Goal: Task Accomplishment & Management: Use online tool/utility

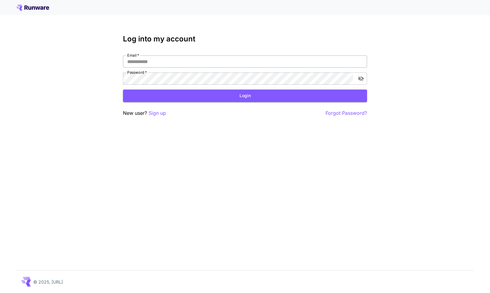
click at [157, 56] on input "Email   *" at bounding box center [245, 62] width 244 height 12
type input "**********"
click at [153, 96] on button "Login" at bounding box center [245, 96] width 244 height 13
